Goal: Task Accomplishment & Management: Use online tool/utility

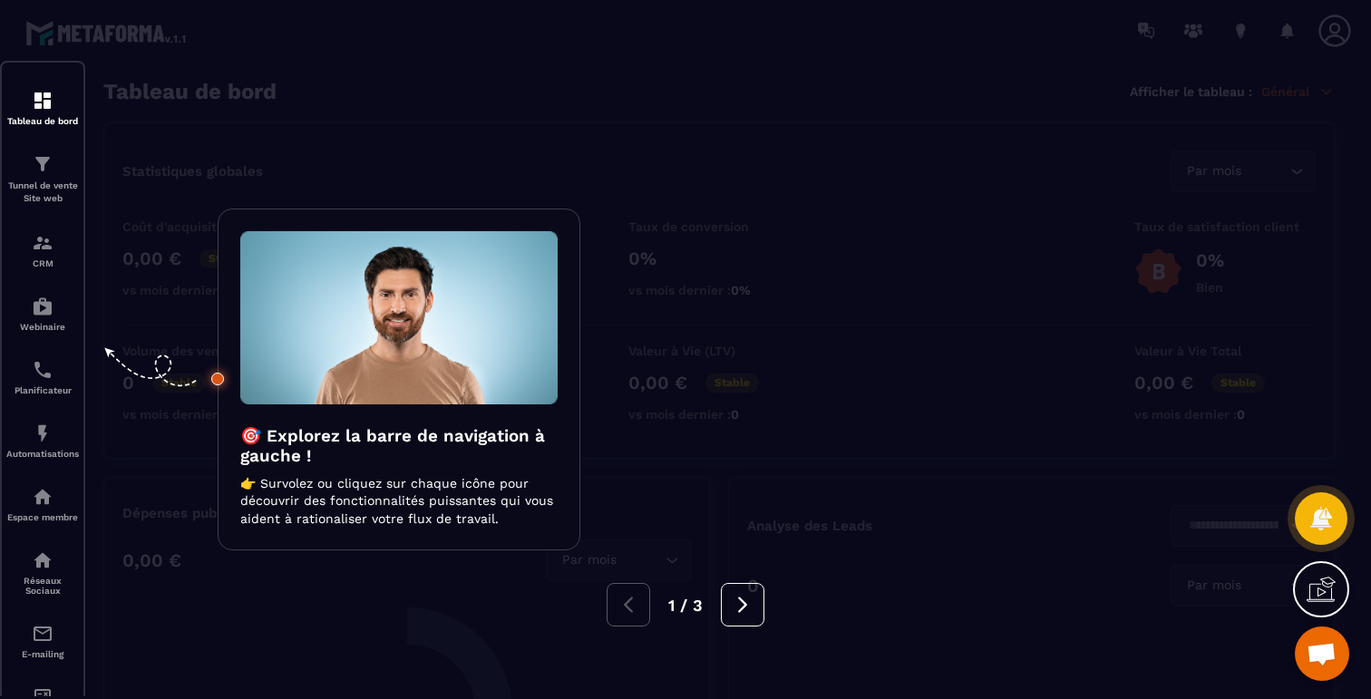
click at [483, 212] on div "🎯 Explorez la barre de navigation à gauche ! 👉 Survolez ou cliquez sur chaque i…" at bounding box center [399, 380] width 363 height 343
click at [500, 160] on div at bounding box center [685, 349] width 1371 height 699
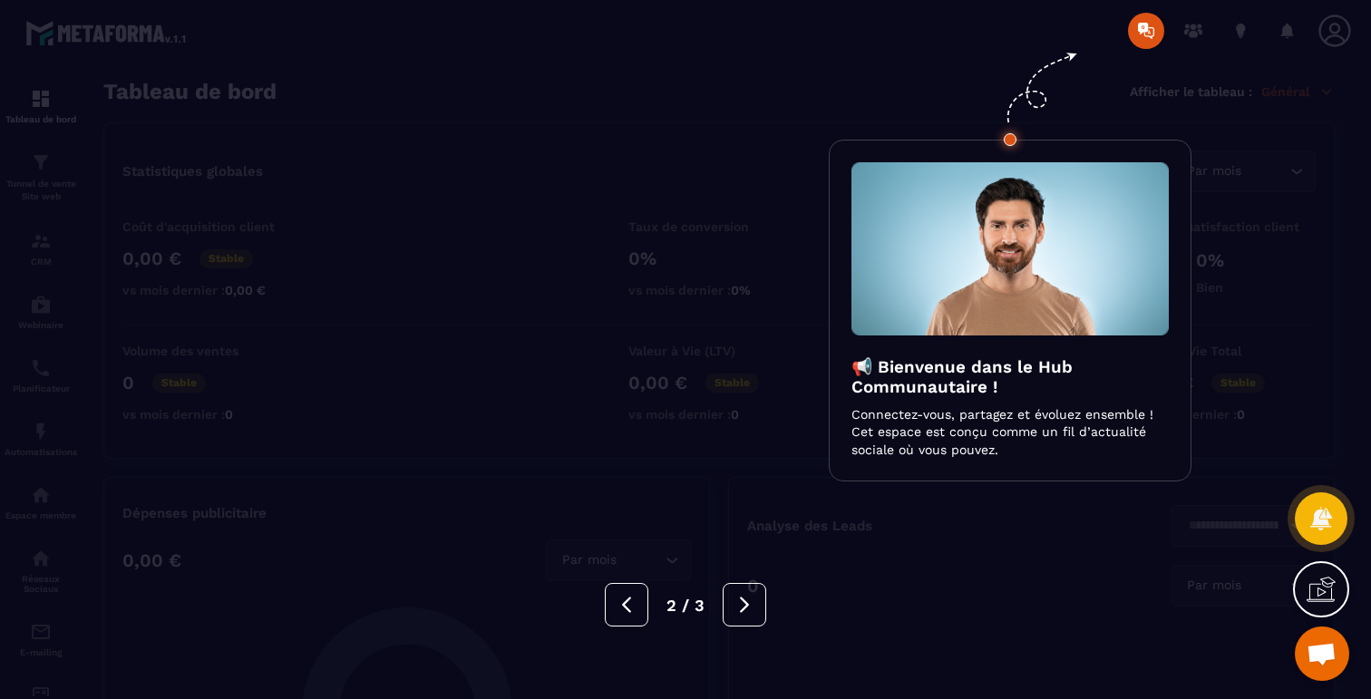
click at [500, 160] on div at bounding box center [685, 349] width 1371 height 699
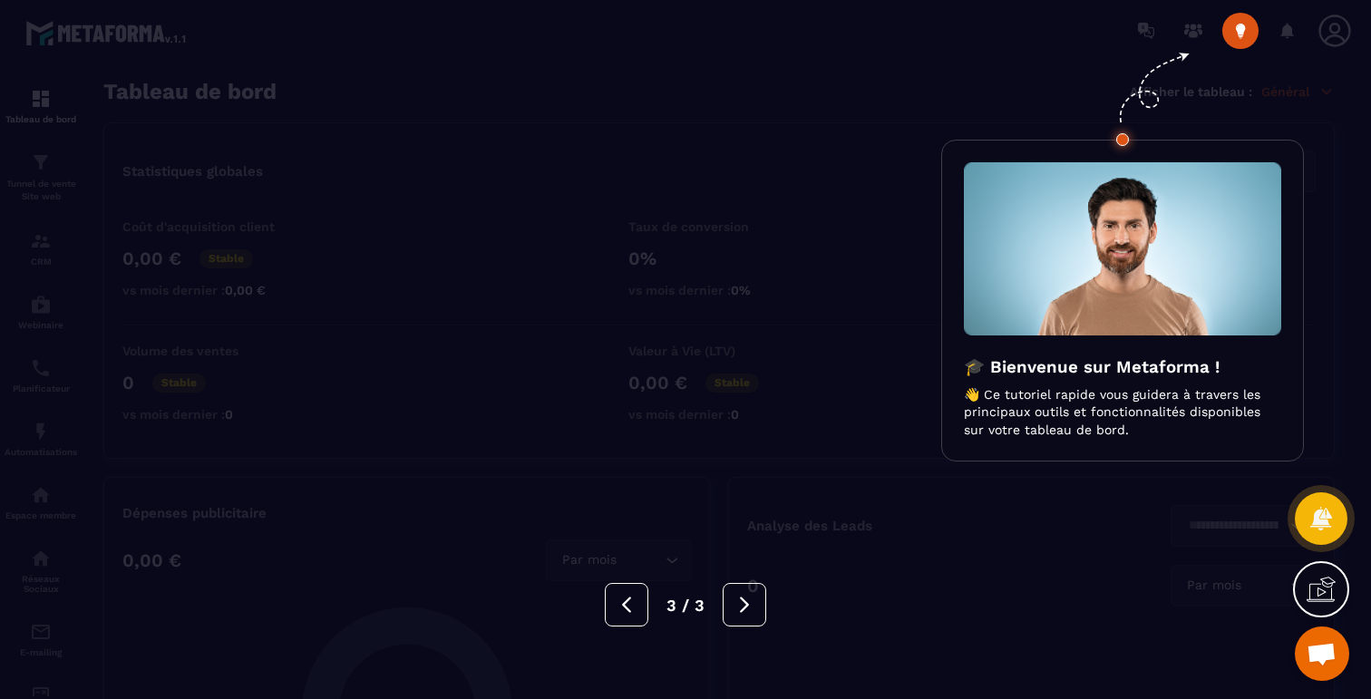
click at [500, 160] on div at bounding box center [685, 349] width 1371 height 699
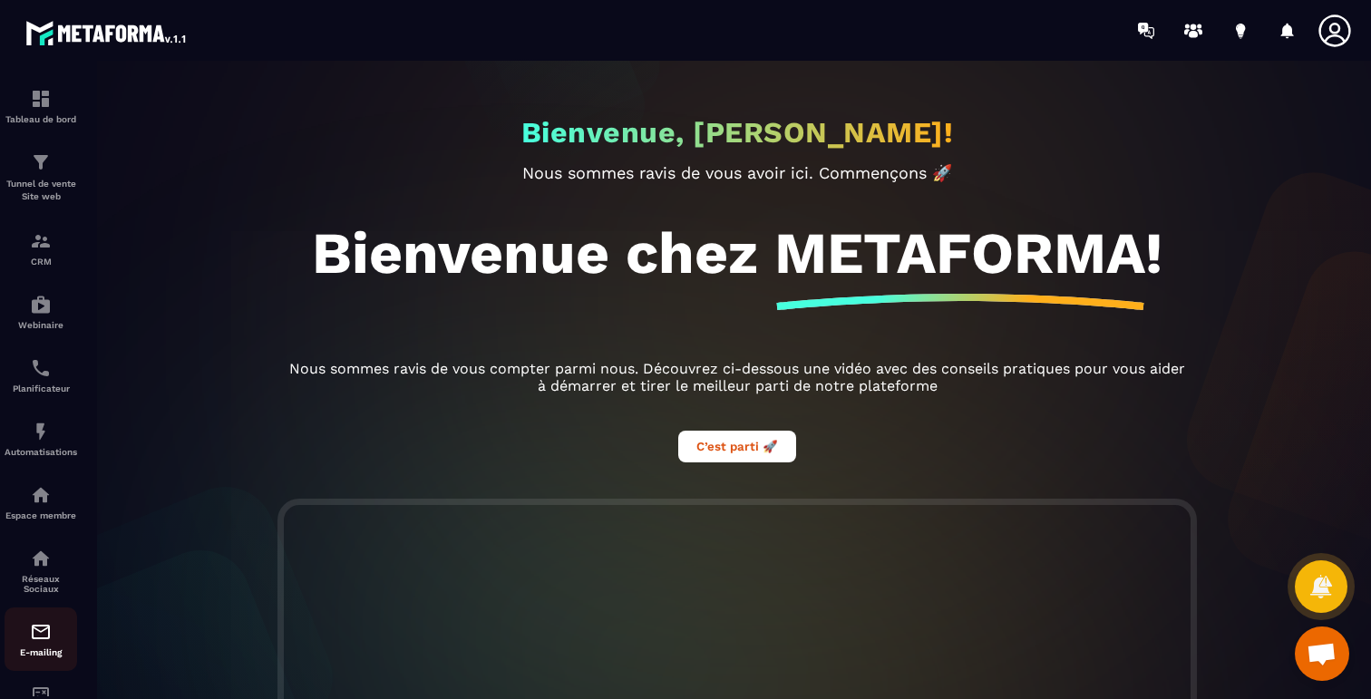
click at [36, 658] on p "E-mailing" at bounding box center [41, 653] width 73 height 10
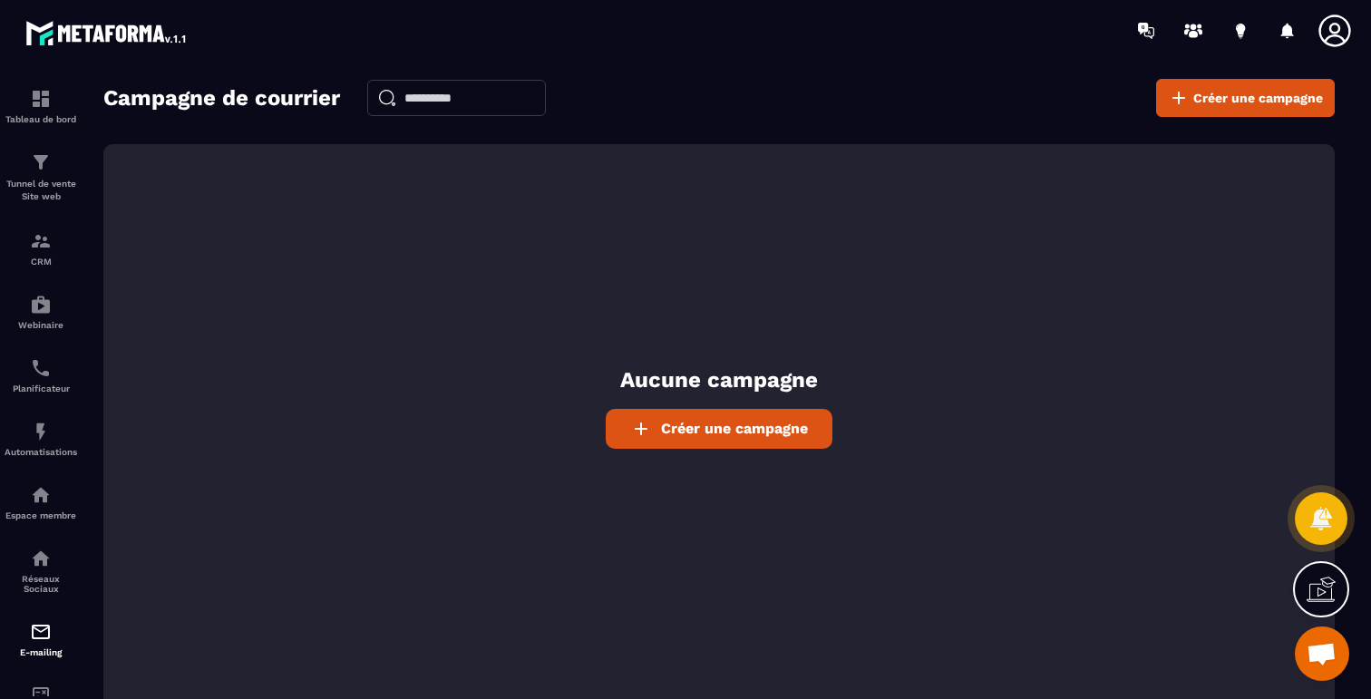
click at [680, 435] on span "Créer une campagne" at bounding box center [734, 428] width 147 height 17
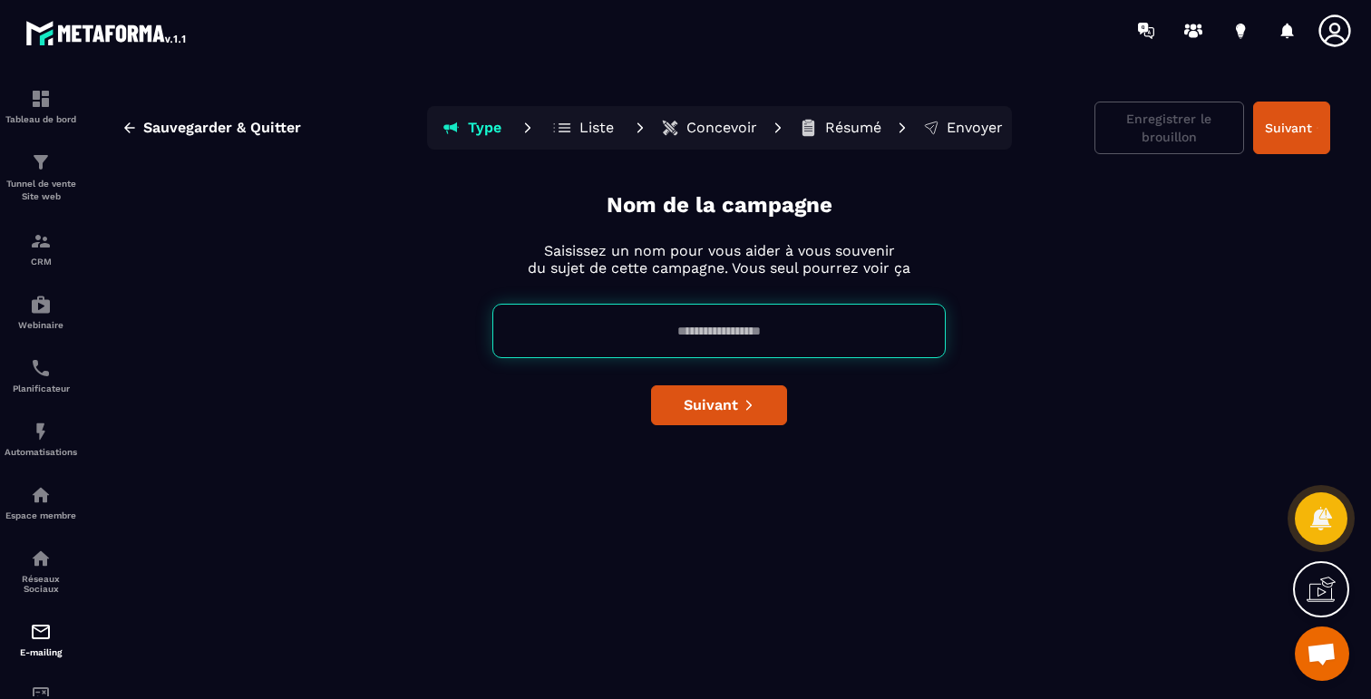
click at [713, 342] on input at bounding box center [718, 331] width 453 height 54
type input "**"
click at [706, 402] on span "Suivant" at bounding box center [711, 405] width 54 height 18
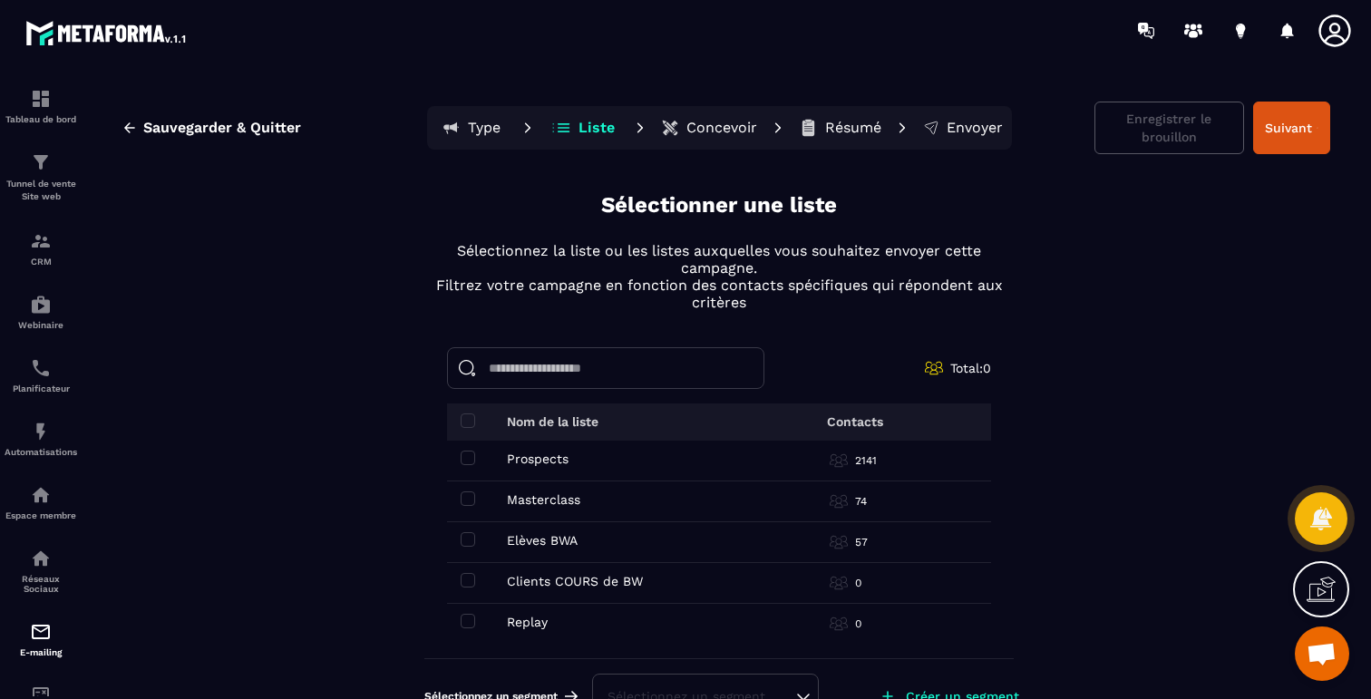
click at [574, 461] on div "Prospects Prospects" at bounding box center [597, 459] width 272 height 15
click at [461, 454] on span at bounding box center [468, 458] width 15 height 15
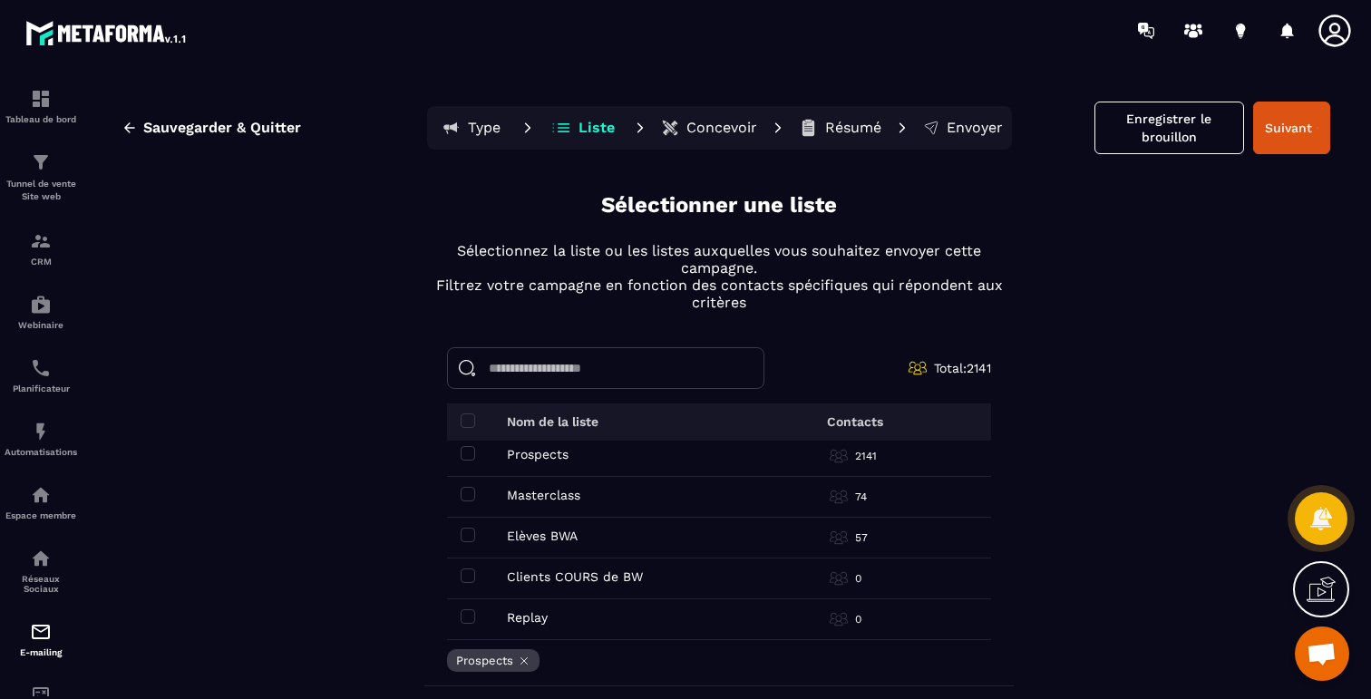
scroll to position [68, 0]
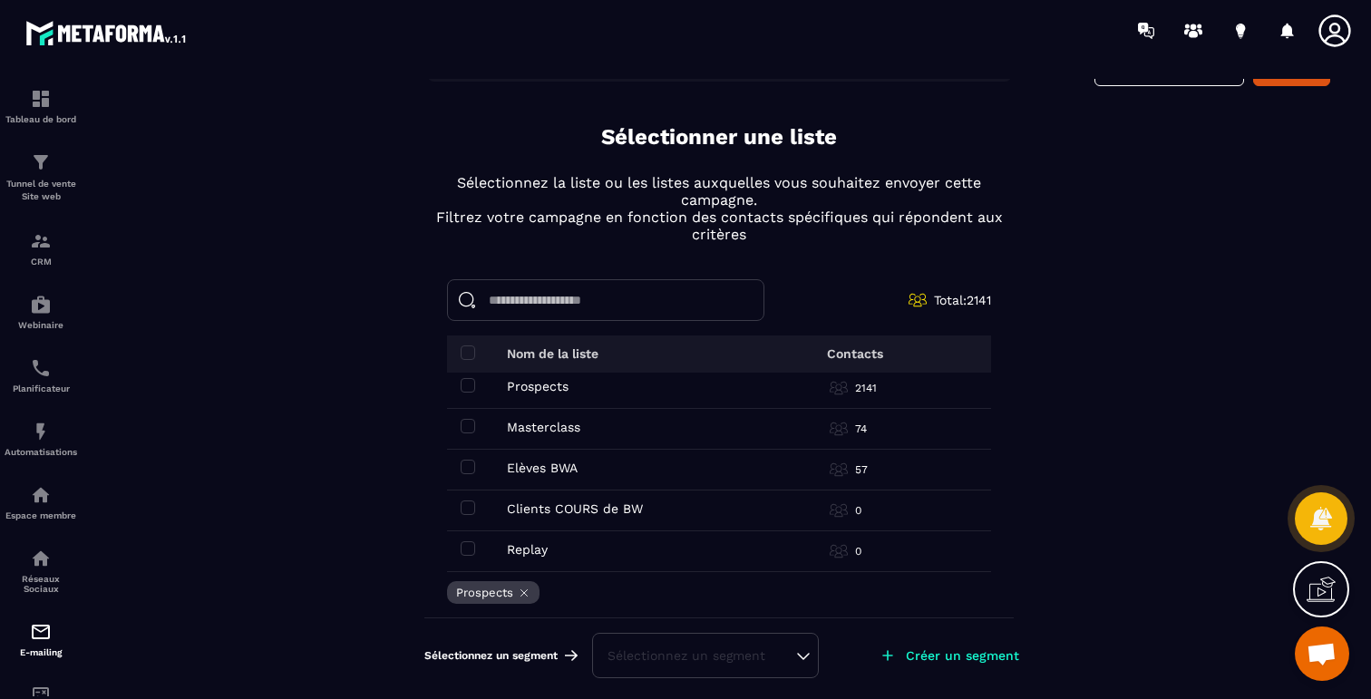
click at [902, 654] on div "Créer un segment" at bounding box center [949, 656] width 170 height 40
click at [890, 655] on icon at bounding box center [887, 655] width 11 height 11
click at [941, 651] on p "Créer un segment" at bounding box center [962, 655] width 113 height 15
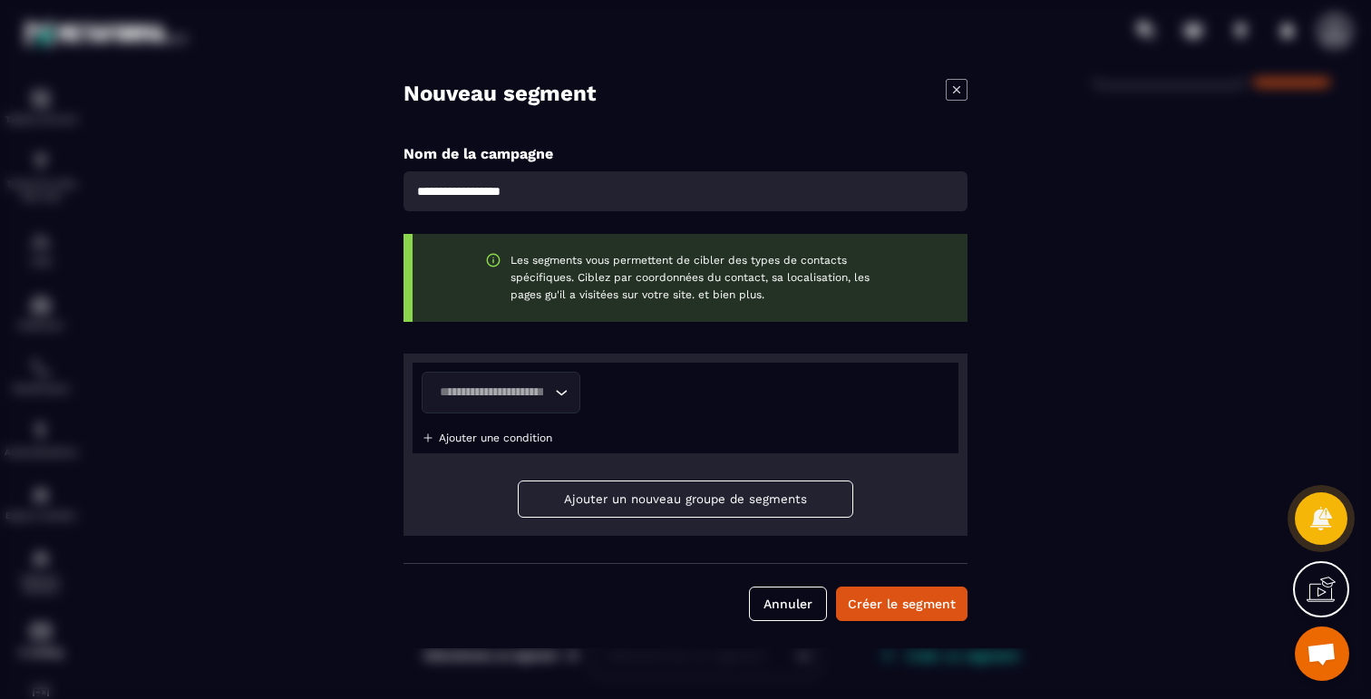
click at [558, 398] on icon "Search for option" at bounding box center [561, 393] width 18 height 18
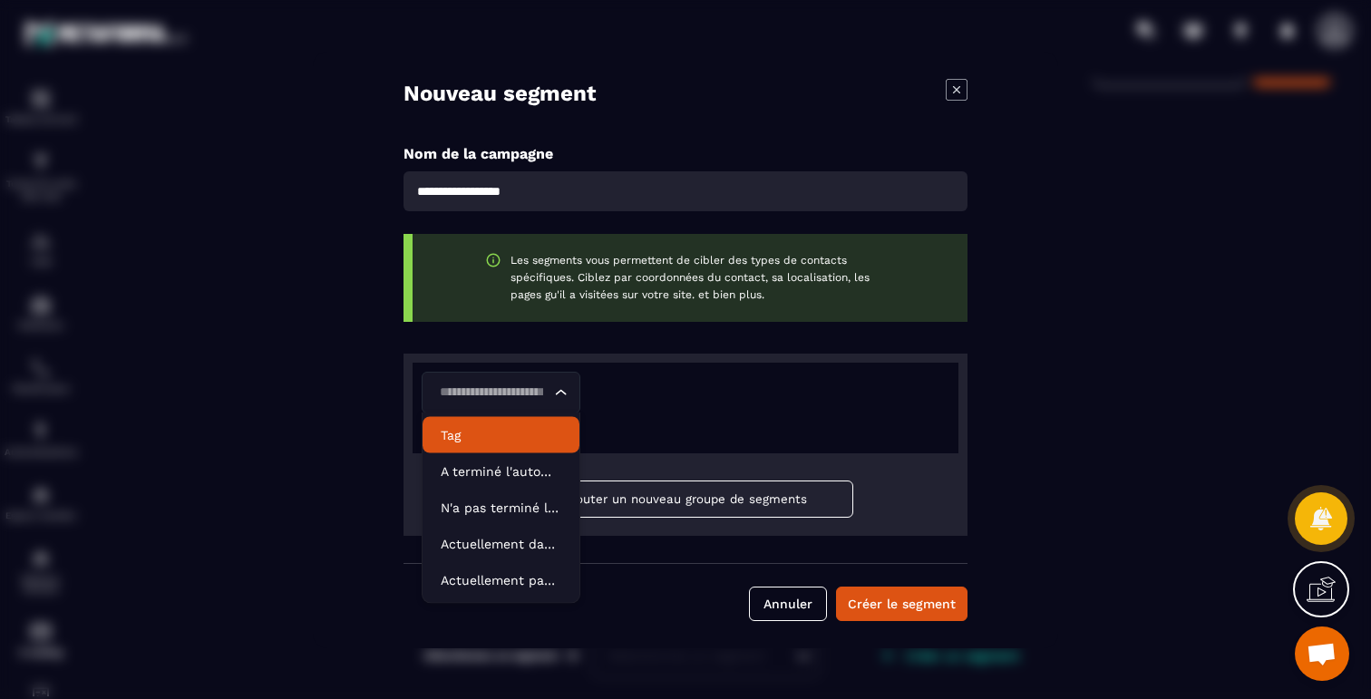
click at [466, 440] on p "Tag" at bounding box center [501, 435] width 121 height 18
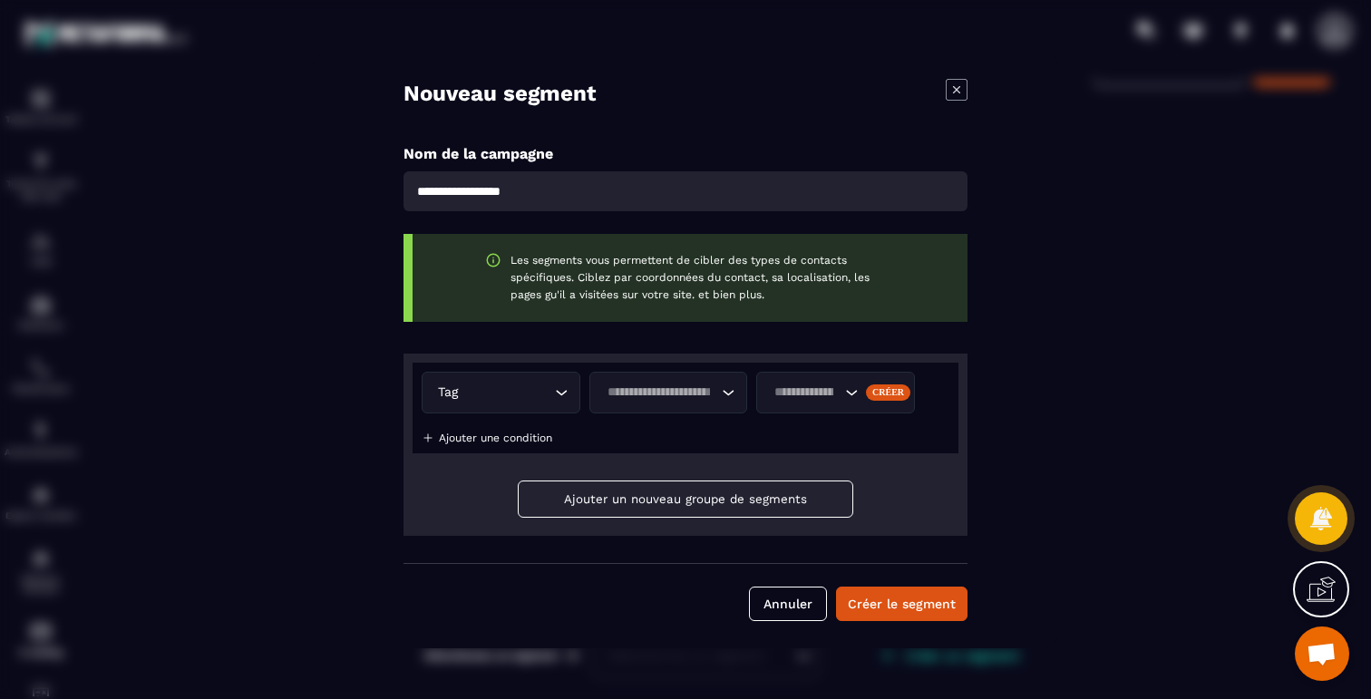
click at [696, 386] on input "Search for option" at bounding box center [659, 393] width 117 height 20
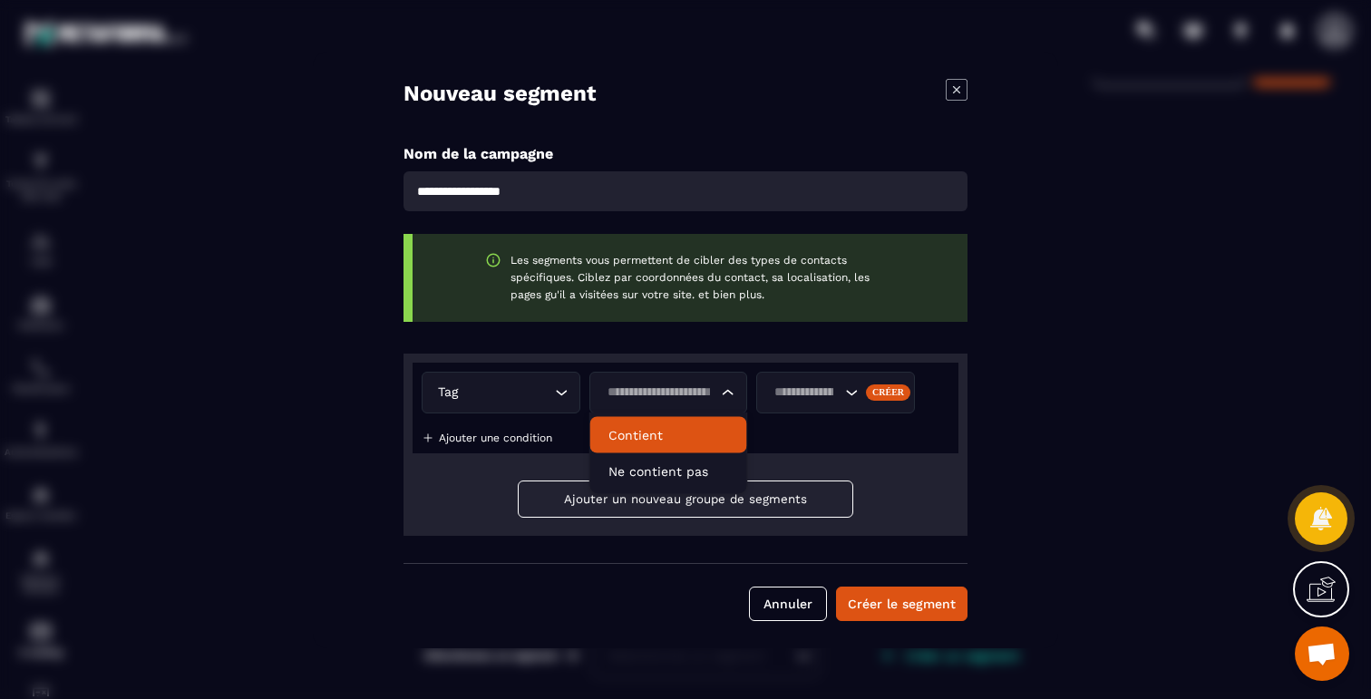
click at [651, 429] on p "Contient" at bounding box center [669, 435] width 121 height 18
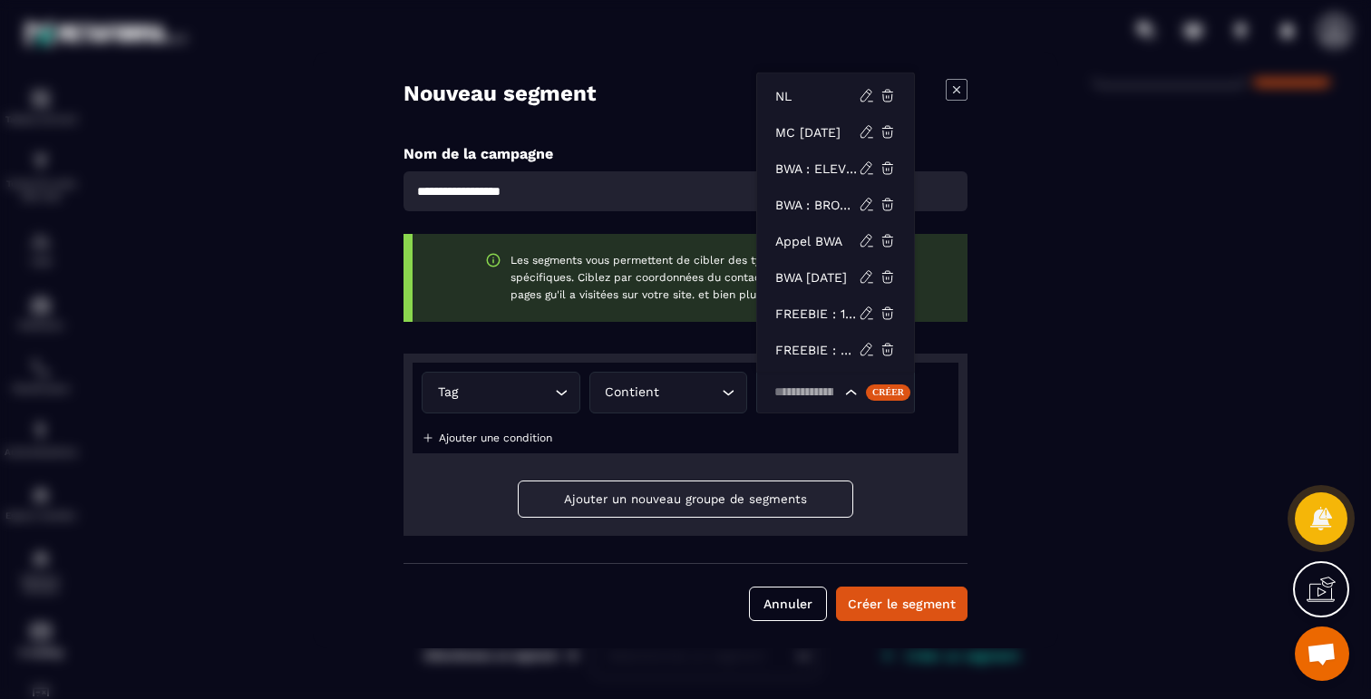
click at [821, 390] on input "Search for option" at bounding box center [804, 393] width 73 height 20
click at [795, 97] on p "NL" at bounding box center [816, 96] width 83 height 18
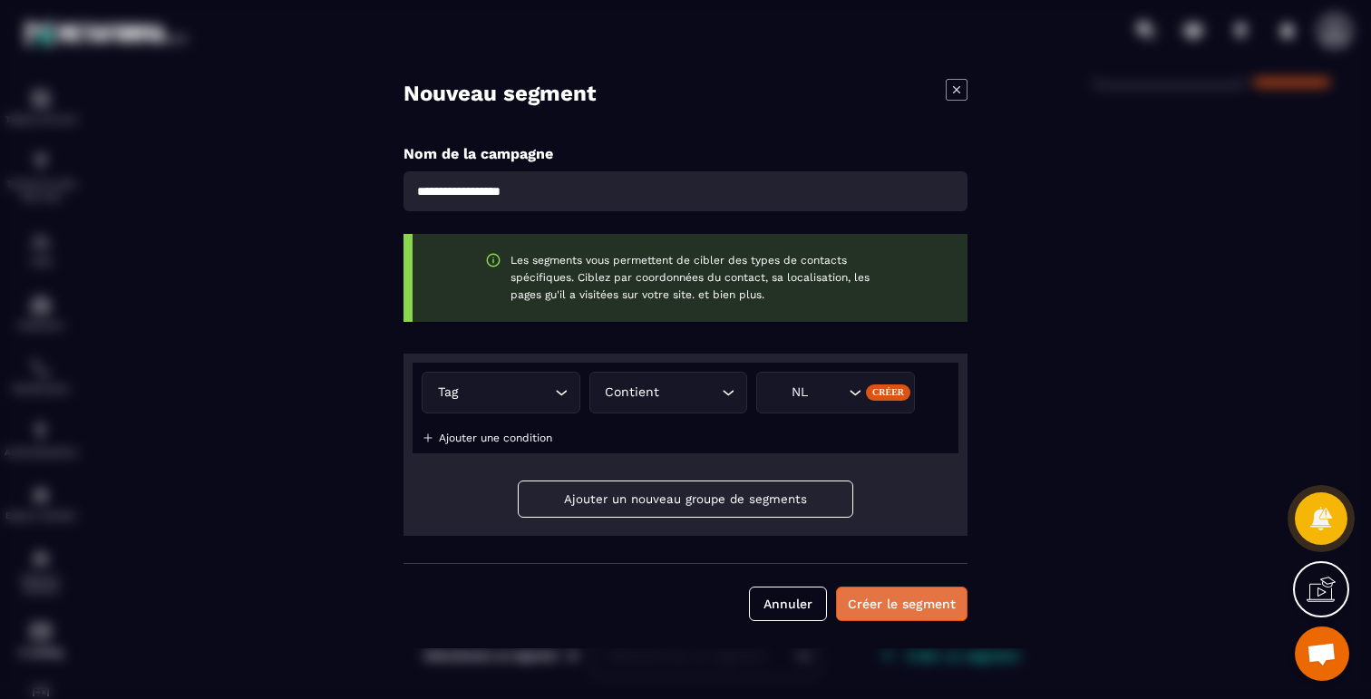
click at [901, 603] on button "Créer le segment" at bounding box center [902, 604] width 132 height 34
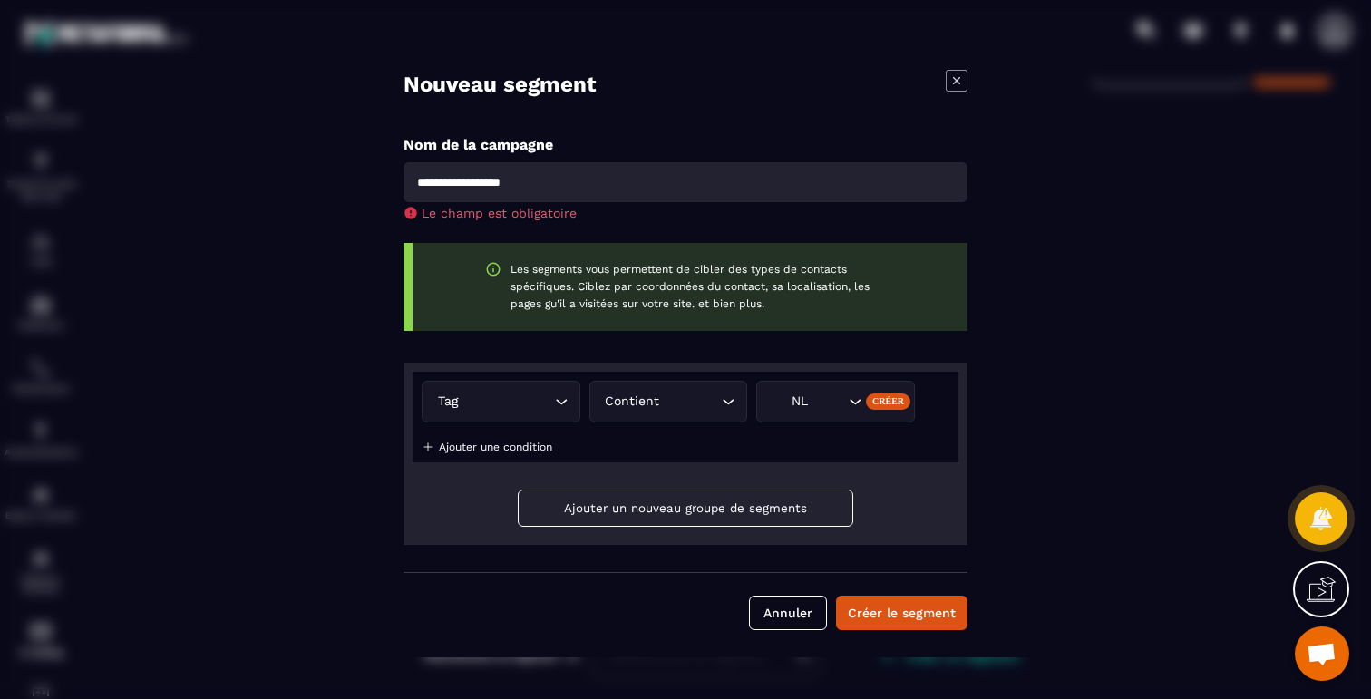
click at [531, 186] on input "Modal window" at bounding box center [686, 182] width 564 height 40
type input "**"
click at [923, 620] on button "Créer le segment" at bounding box center [902, 613] width 132 height 34
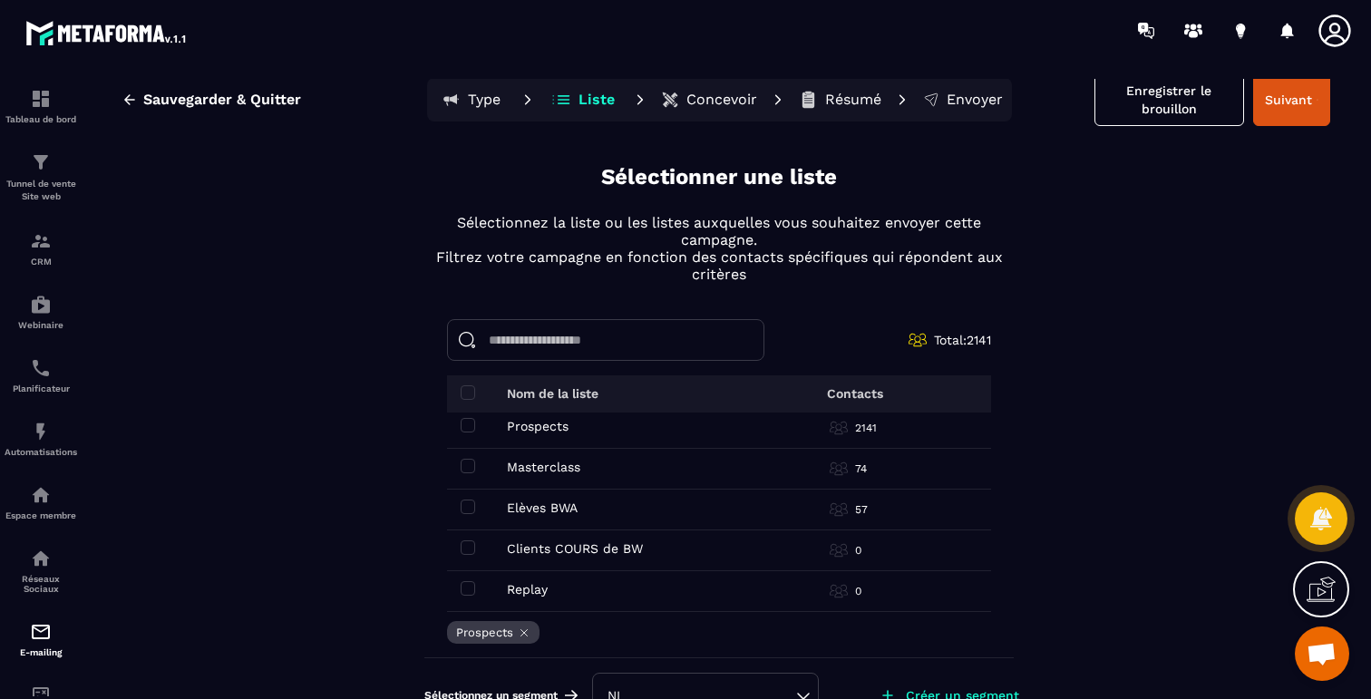
scroll to position [0, 0]
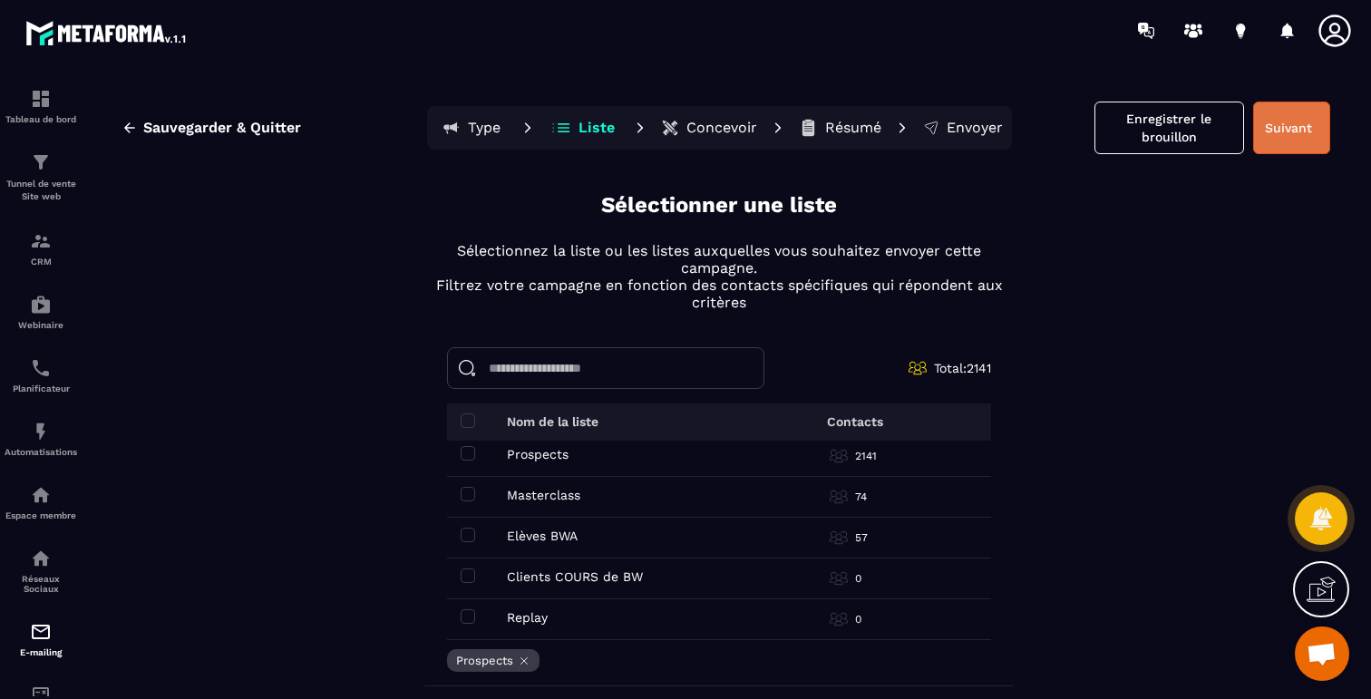
click at [1280, 124] on button "Suivant" at bounding box center [1291, 128] width 77 height 53
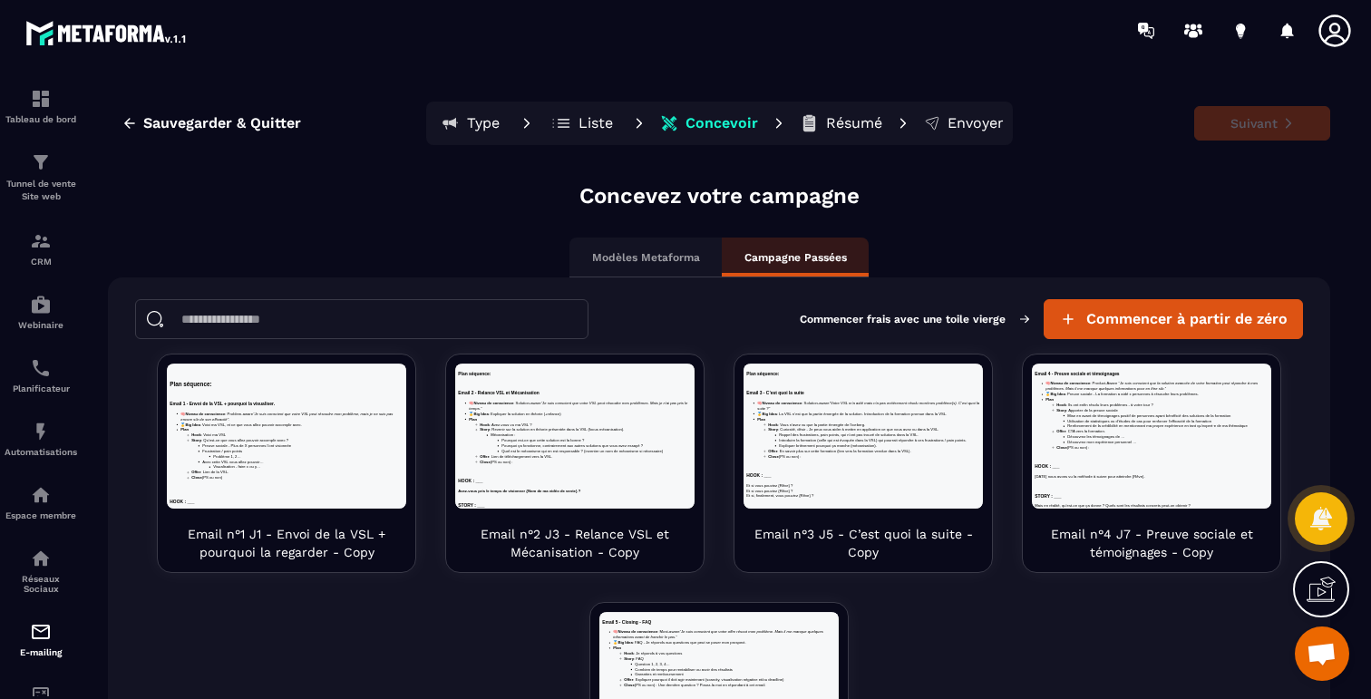
click at [639, 252] on p "Modèles Metaforma" at bounding box center [646, 257] width 108 height 15
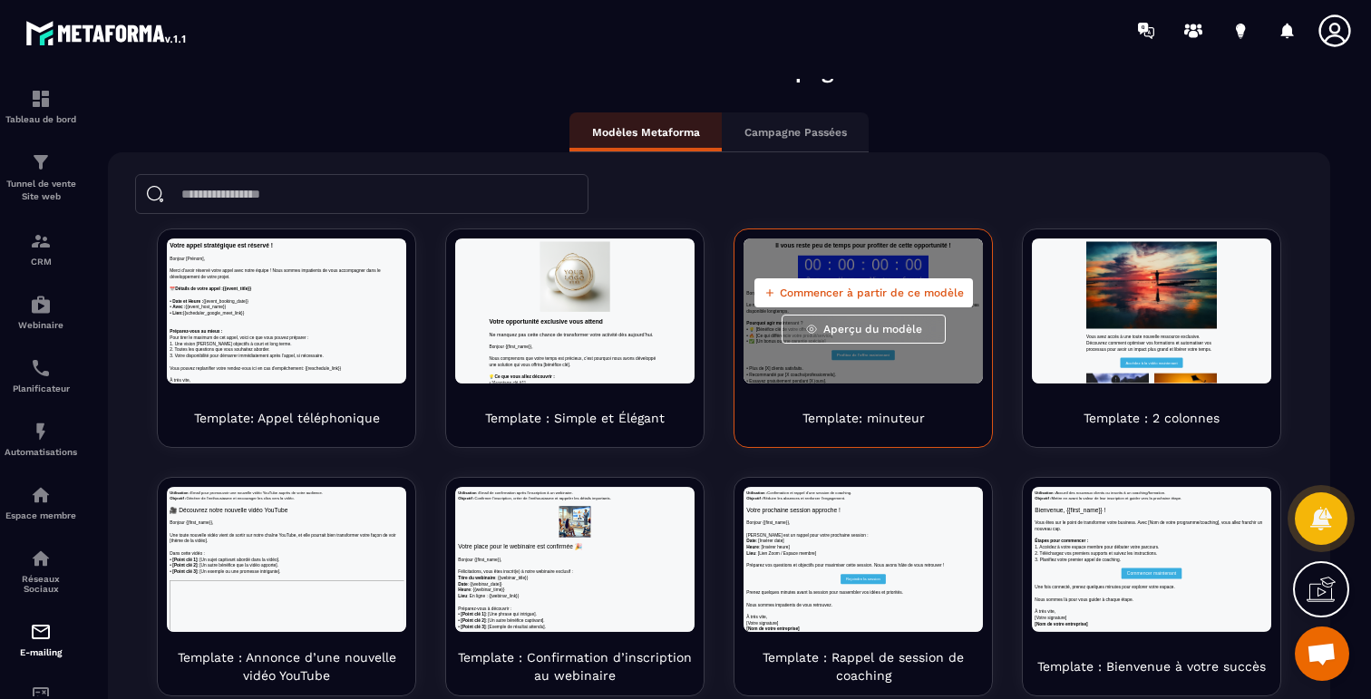
scroll to position [83, 0]
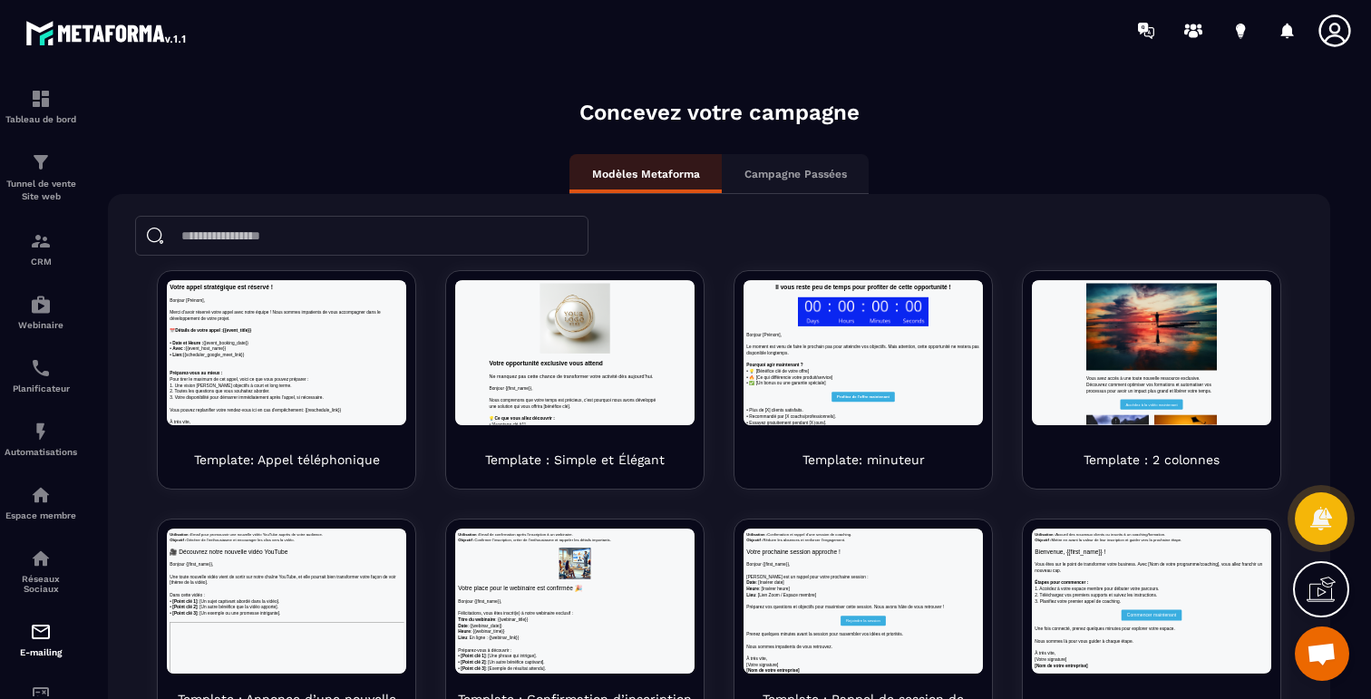
click at [809, 184] on div "Campagne Passées" at bounding box center [795, 174] width 147 height 40
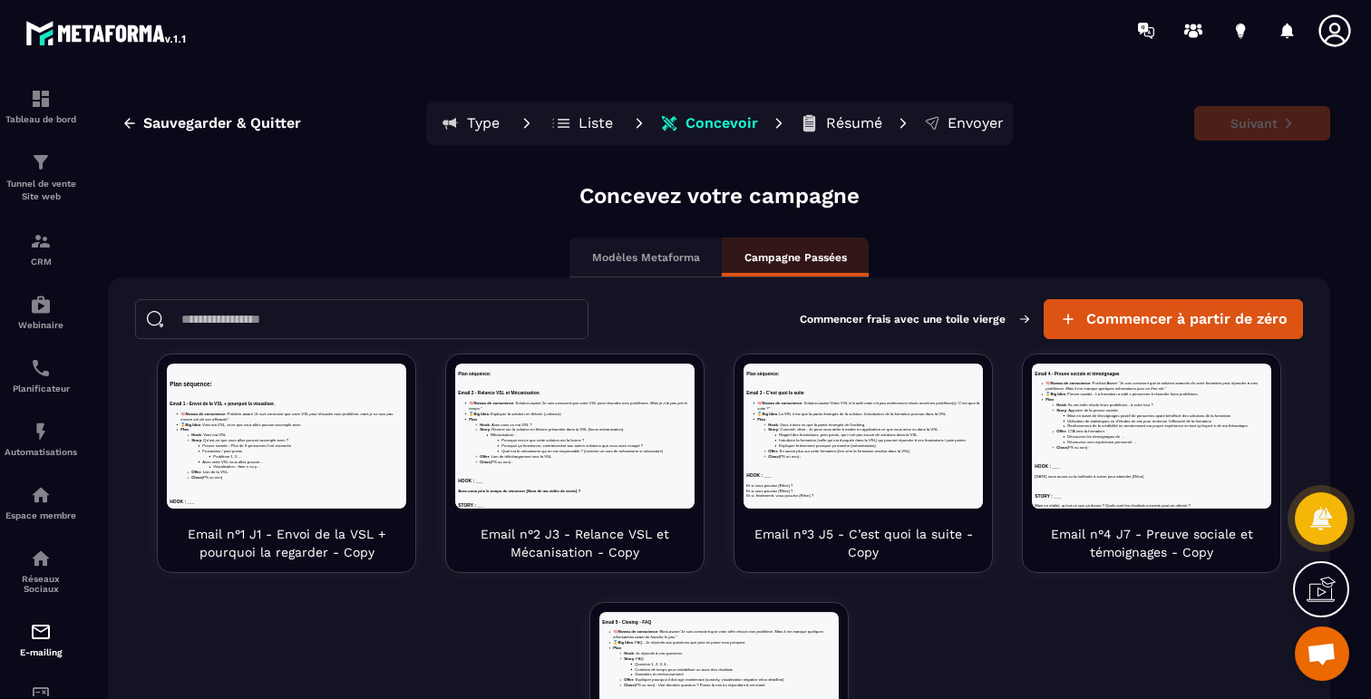
scroll to position [0, 0]
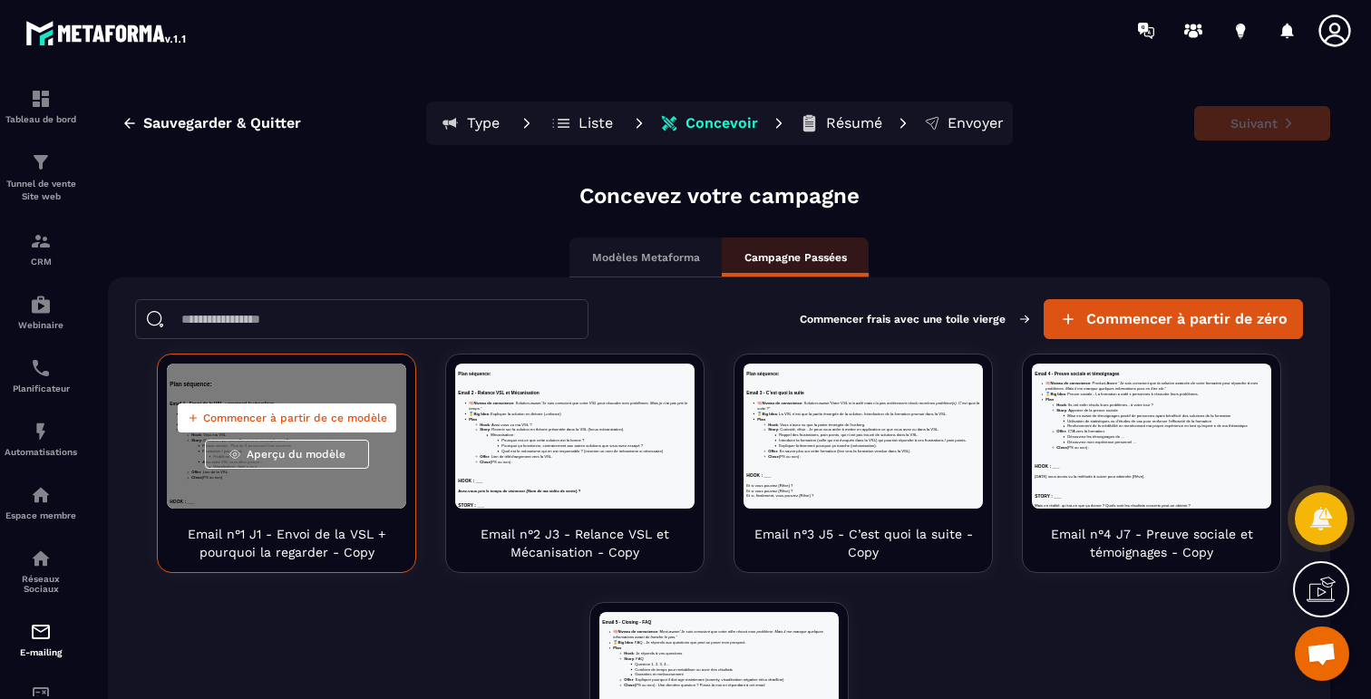
click at [307, 418] on span "Commencer à partir de ce modèle" at bounding box center [295, 418] width 184 height 15
